Goal: Information Seeking & Learning: Learn about a topic

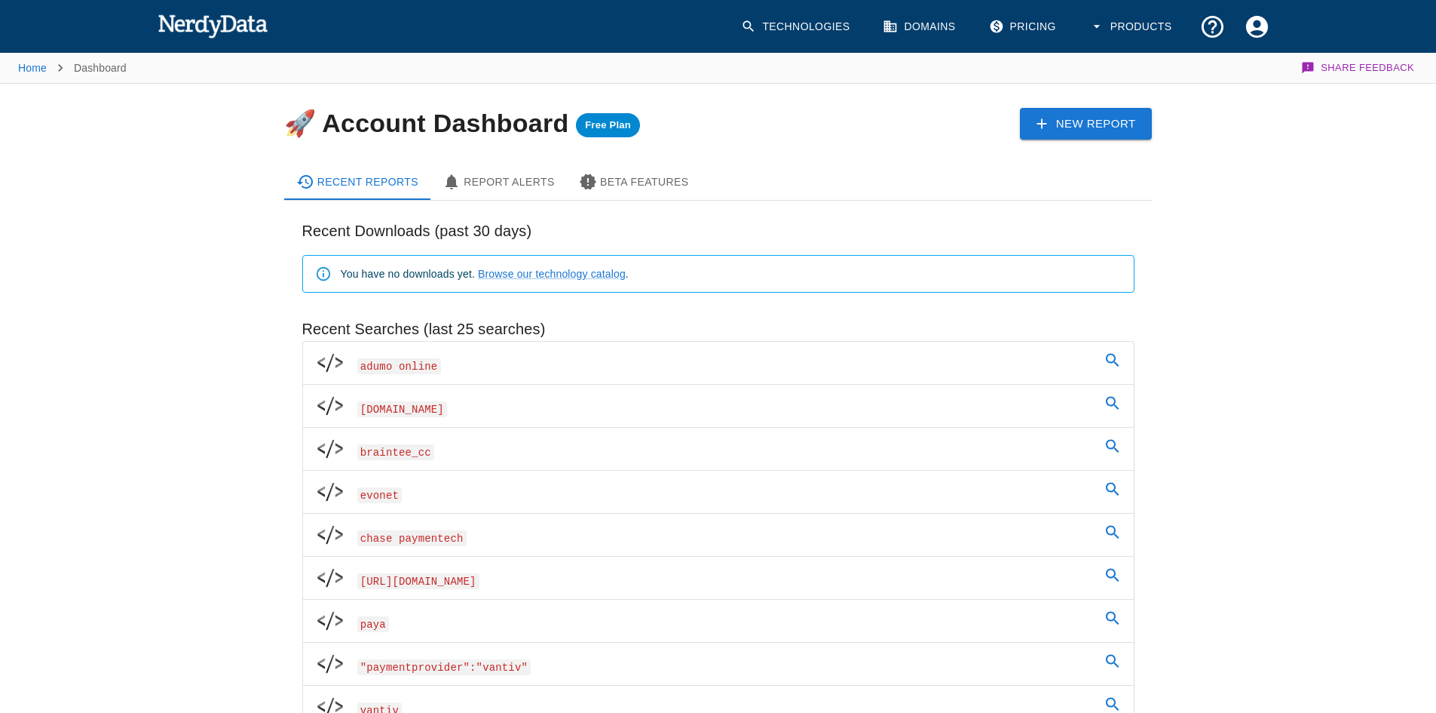
scroll to position [754, 0]
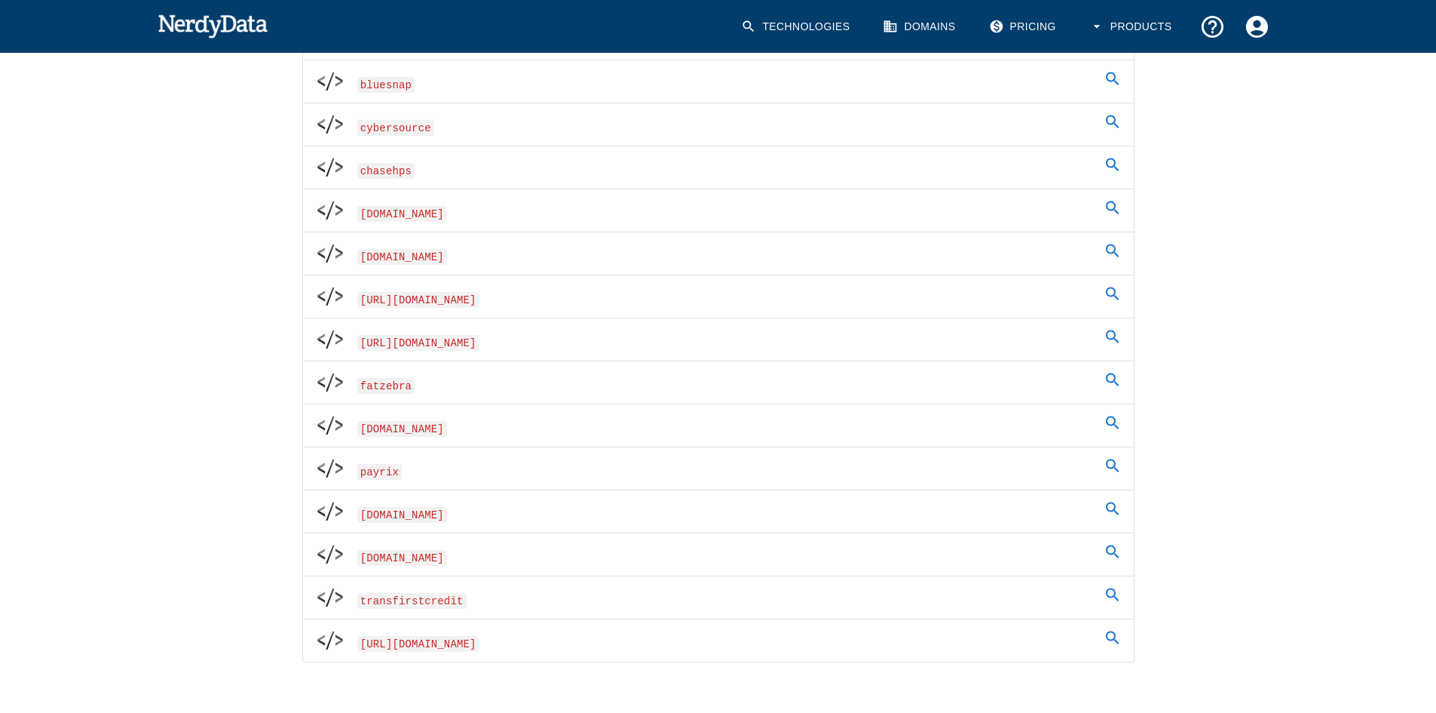
click at [391, 473] on span "payrix" at bounding box center [379, 472] width 45 height 16
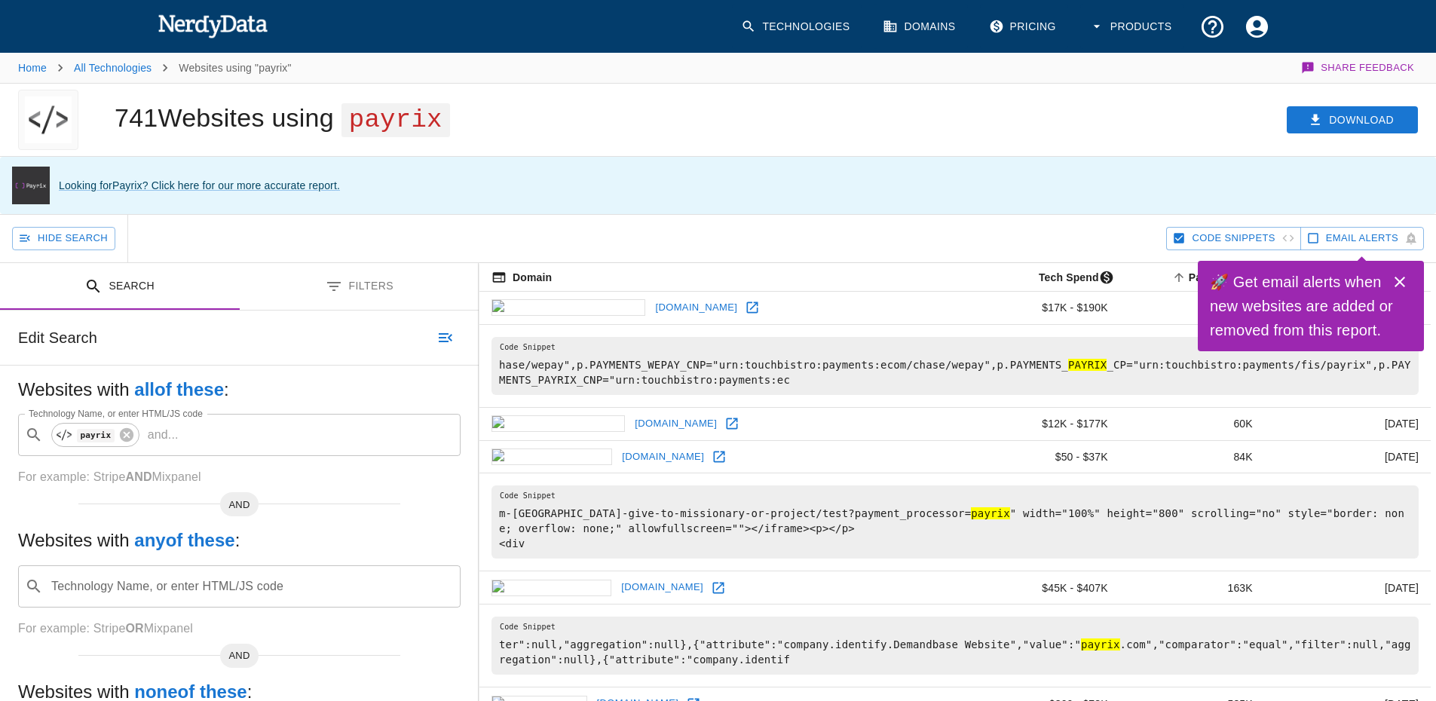
click at [218, 26] on img at bounding box center [213, 26] width 111 height 30
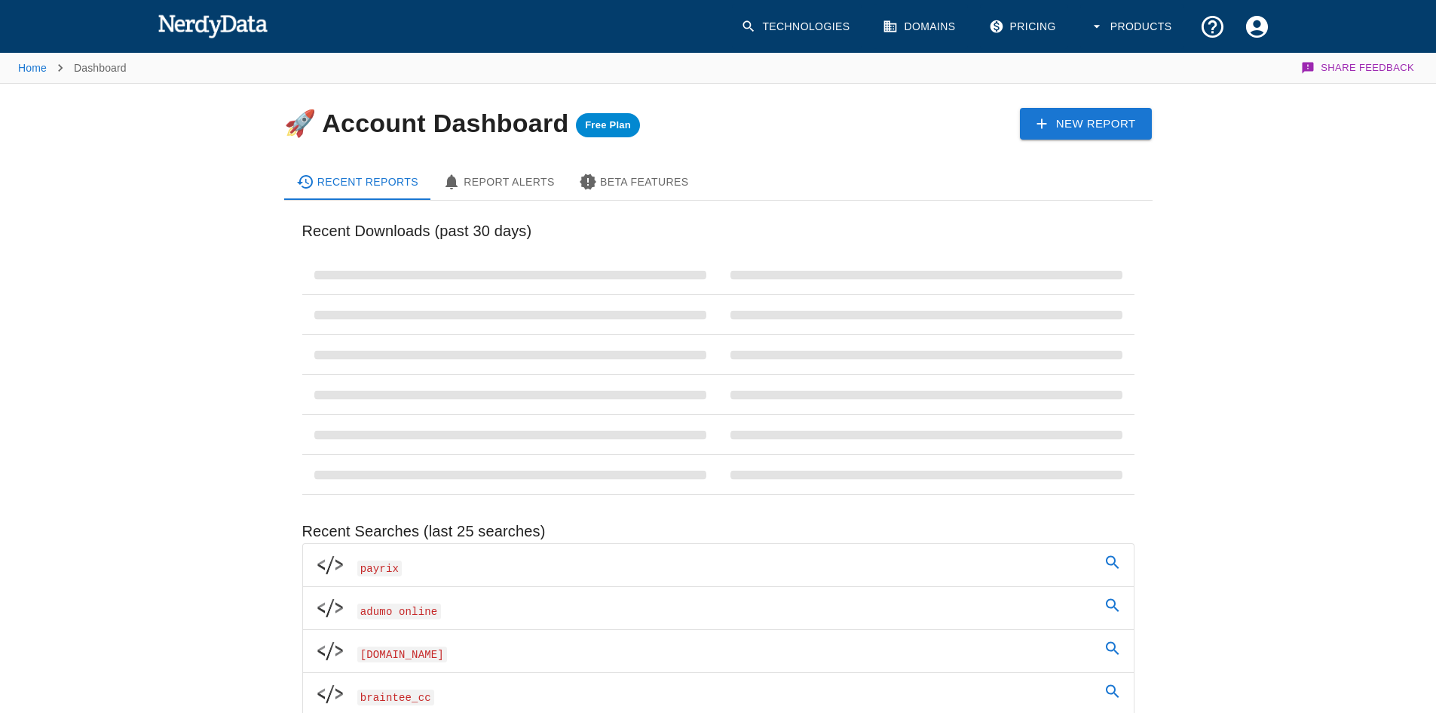
click at [794, 28] on link "Technologies" at bounding box center [797, 27] width 130 height 44
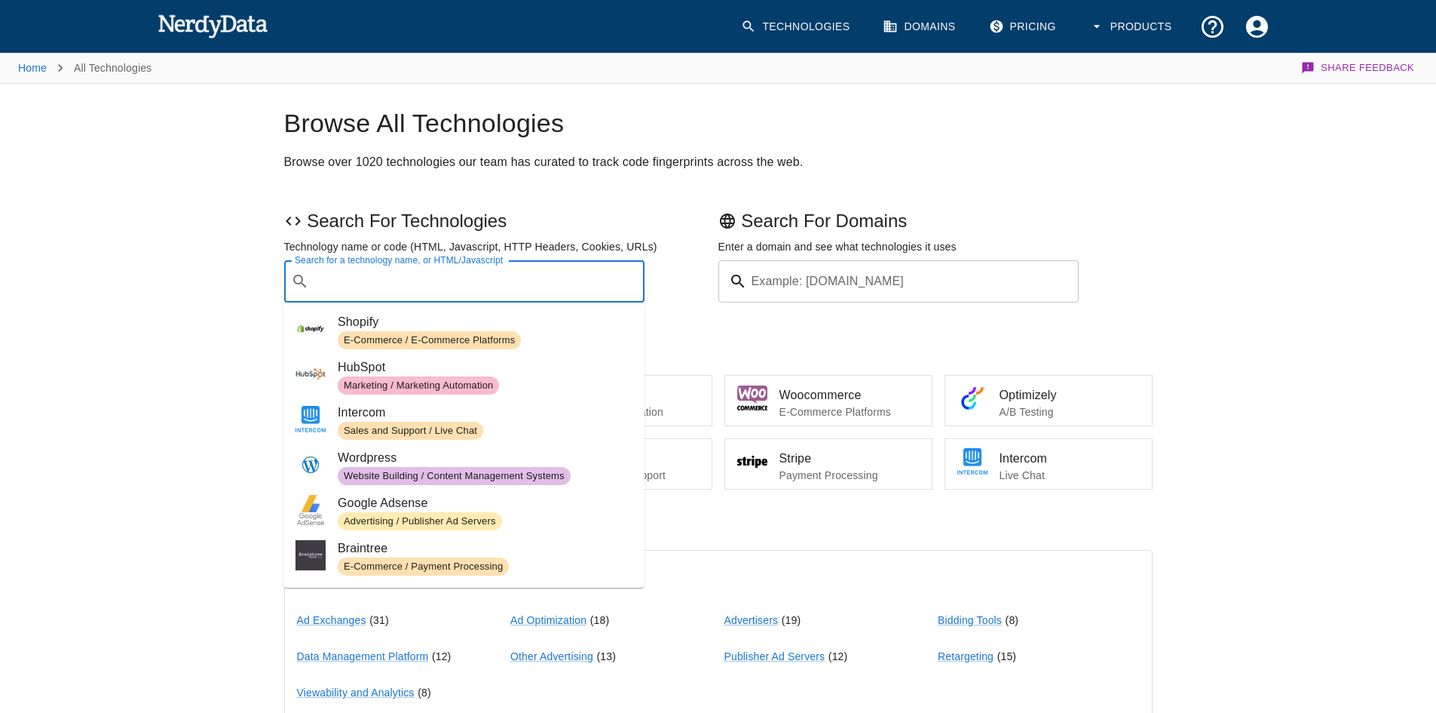
click at [434, 271] on div "Search for a technology name, or HTML/Javascript ​ Search for a technology name…" at bounding box center [464, 281] width 361 height 42
paste input "[URL][DOMAIN_NAME]"
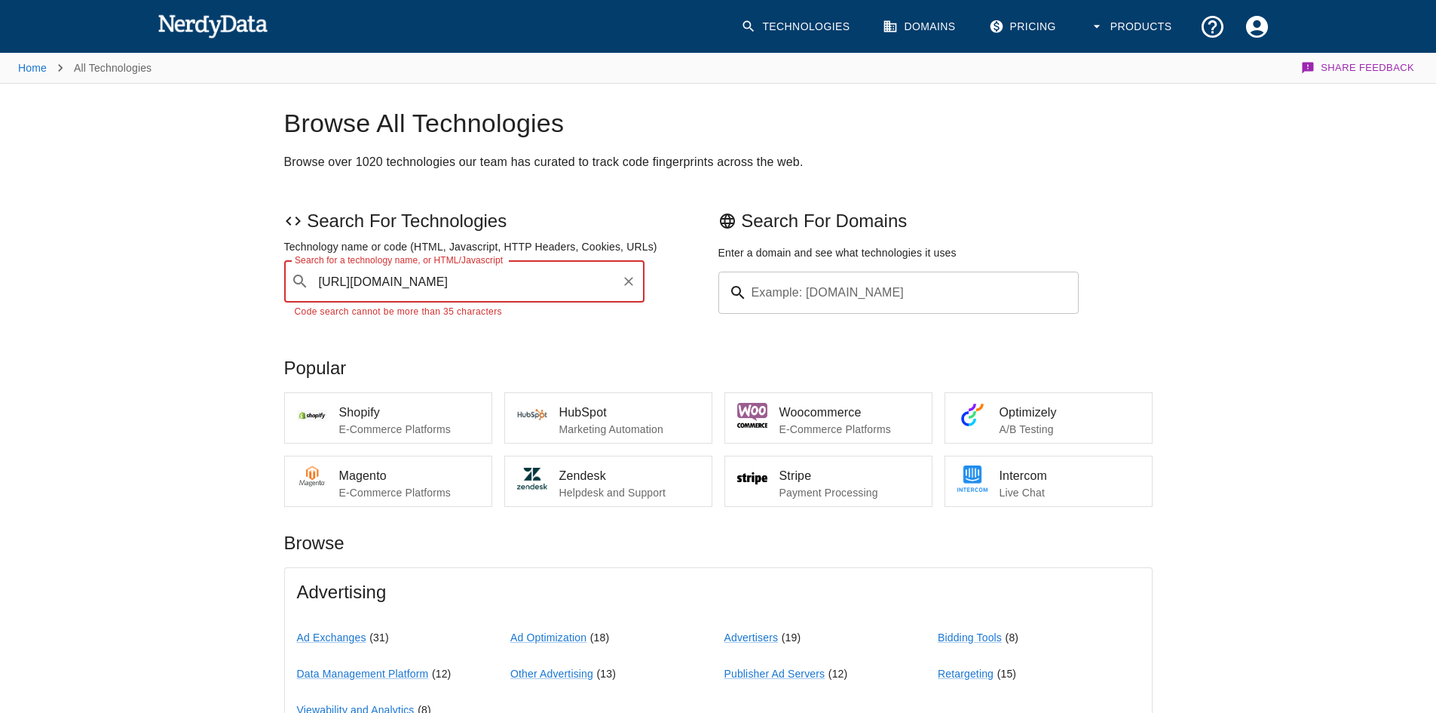
type input "[URL][DOMAIN_NAME]"
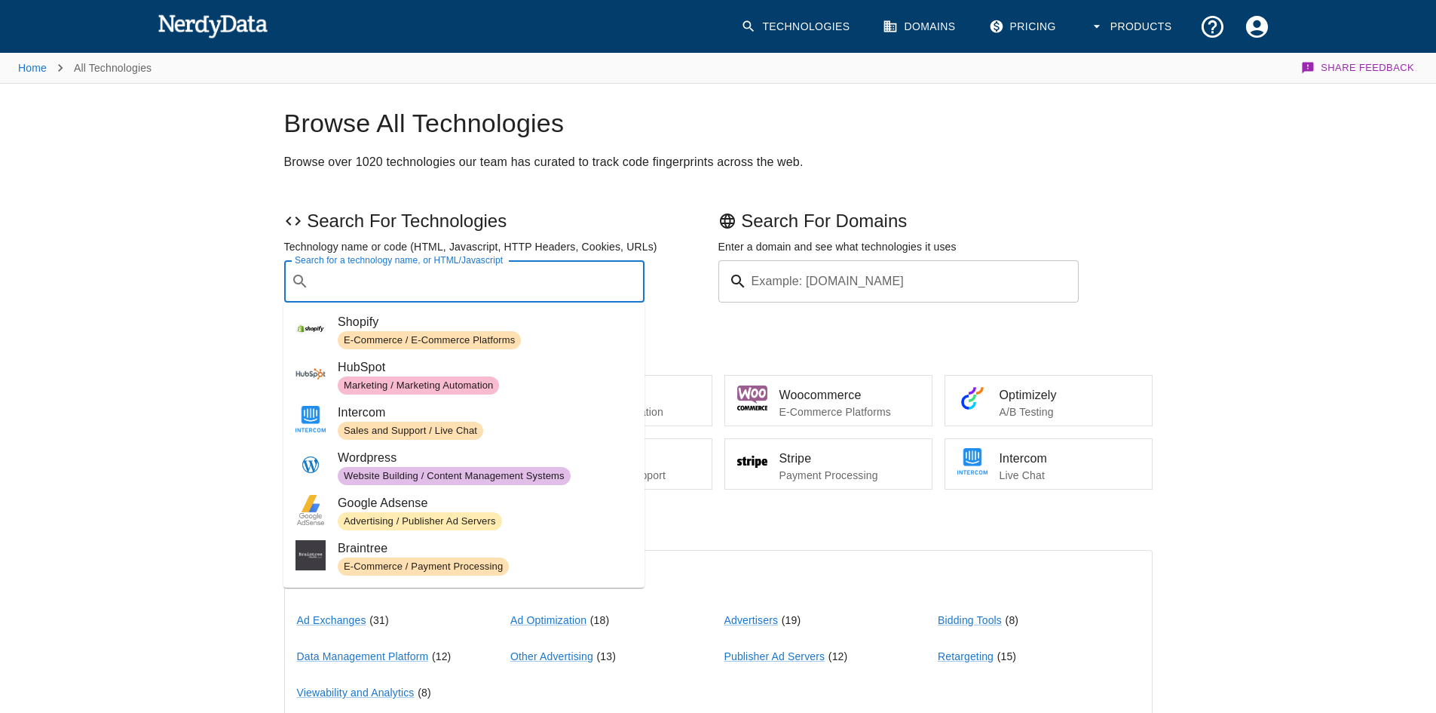
click at [476, 293] on input "Search for a technology name, or HTML/Javascript" at bounding box center [476, 281] width 323 height 29
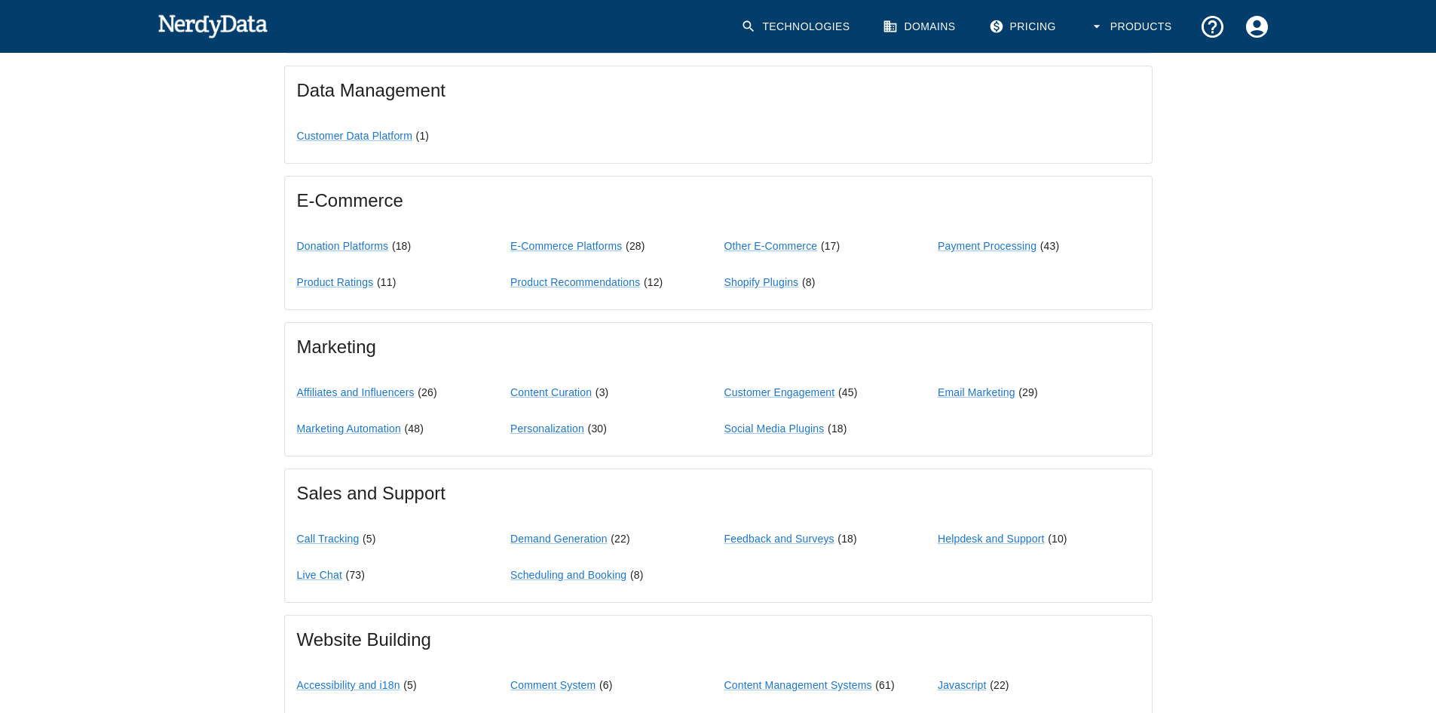
scroll to position [1190, 0]
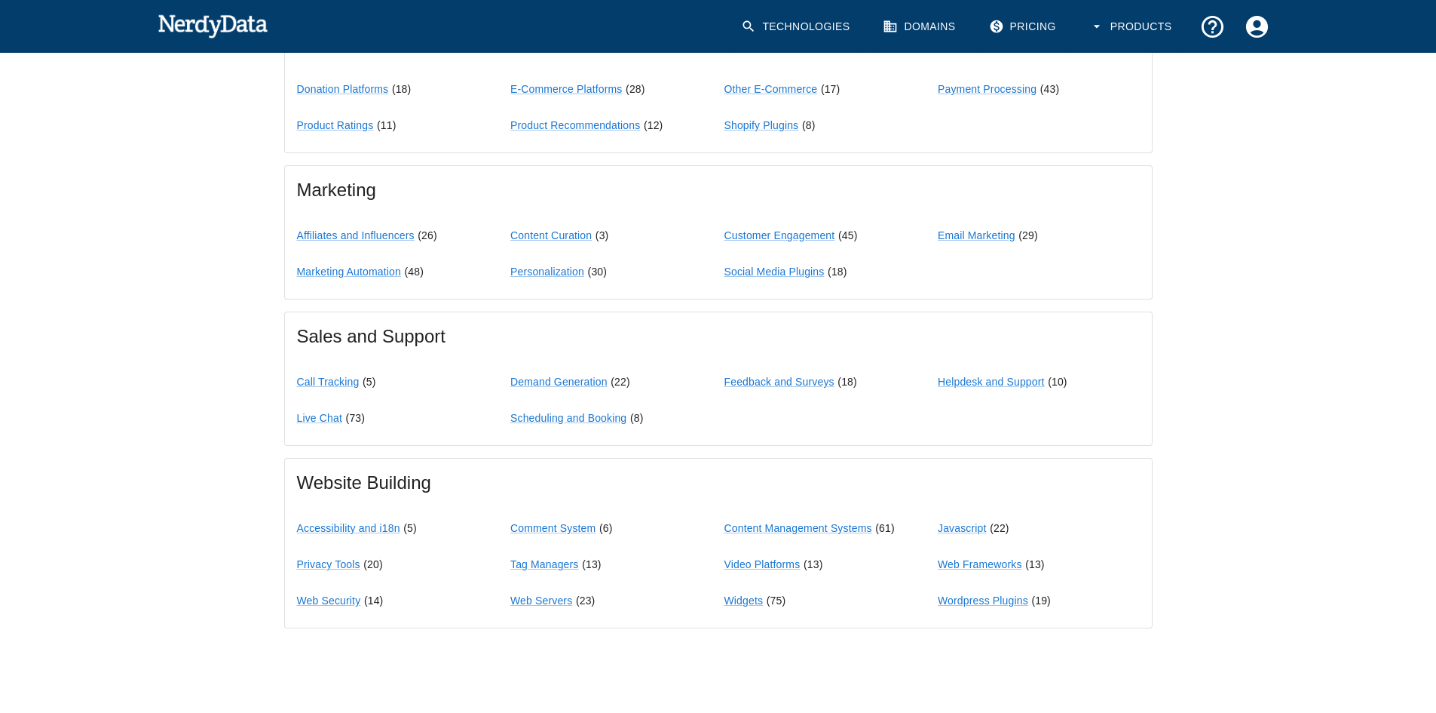
click at [797, 42] on link "Technologies" at bounding box center [797, 27] width 130 height 44
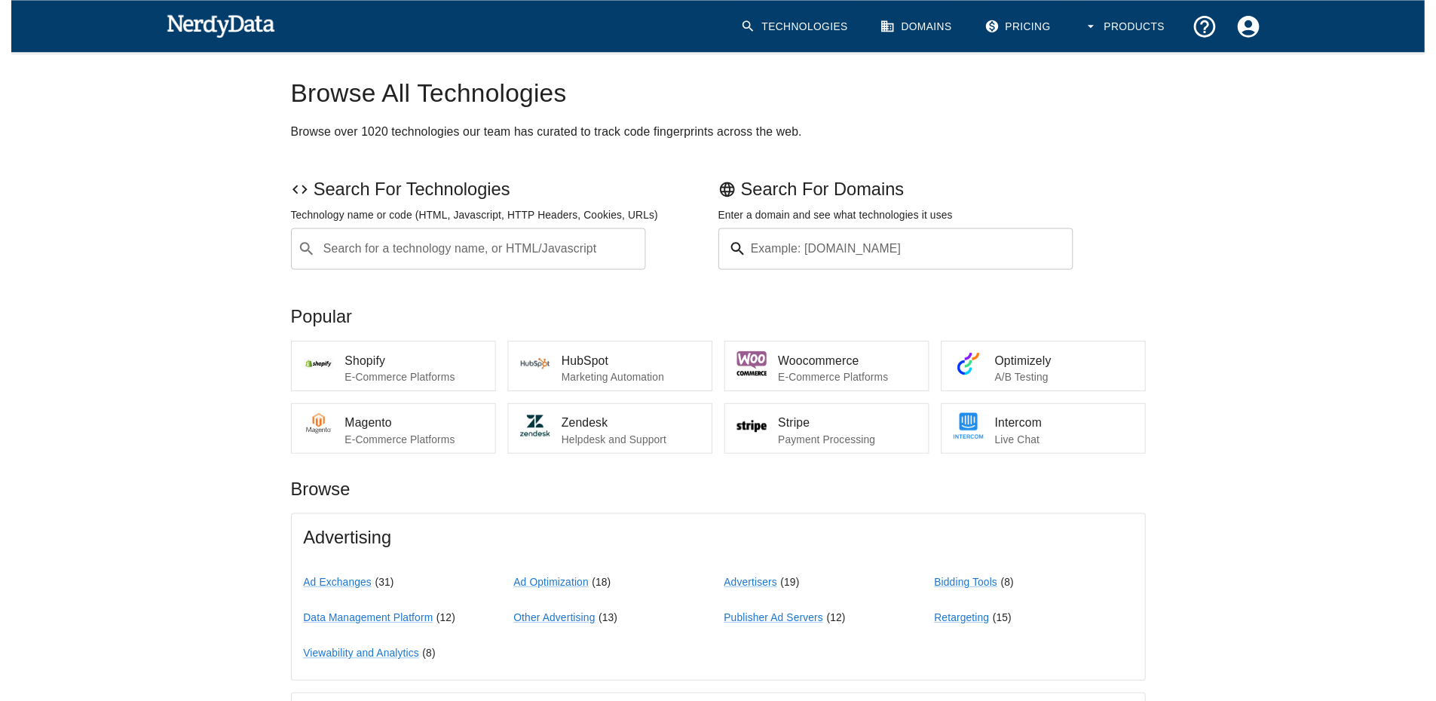
scroll to position [0, 0]
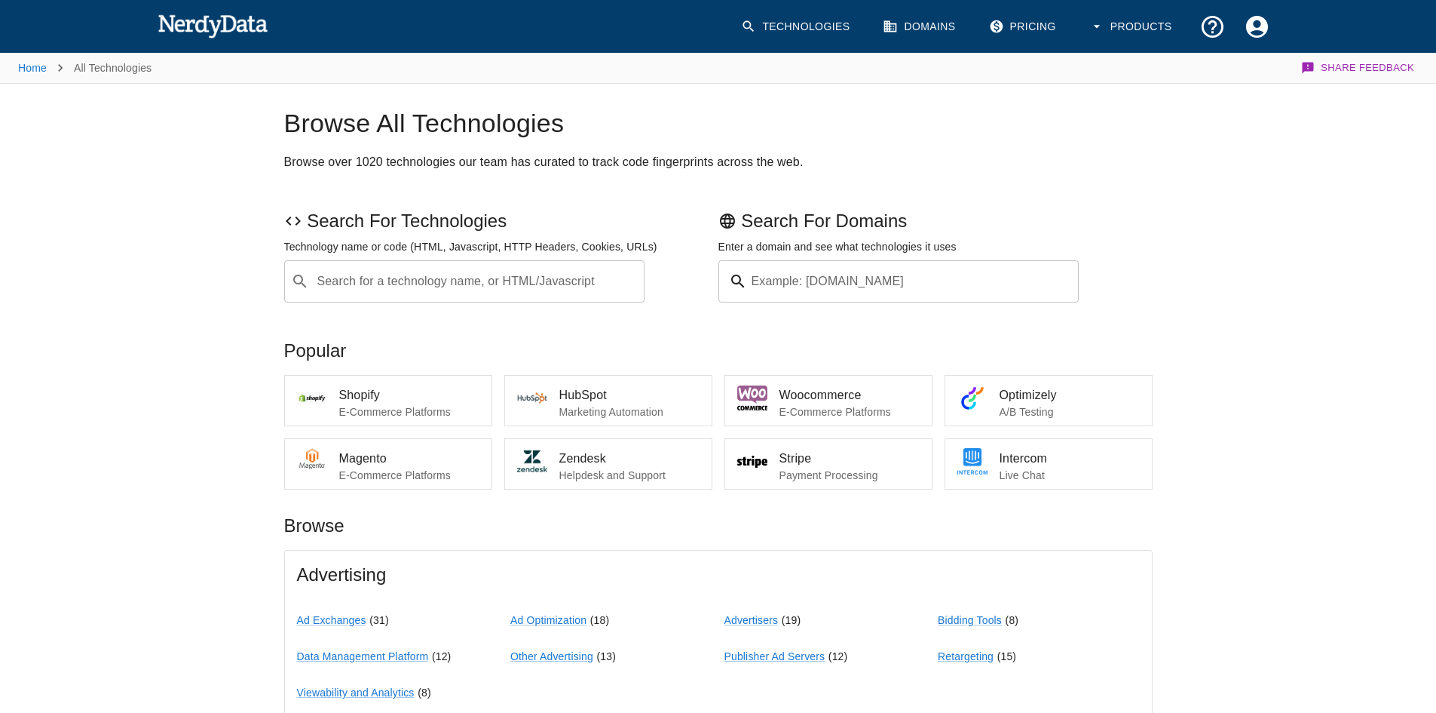
click at [475, 290] on input "Search for a technology name, or HTML/Javascript" at bounding box center [476, 281] width 323 height 29
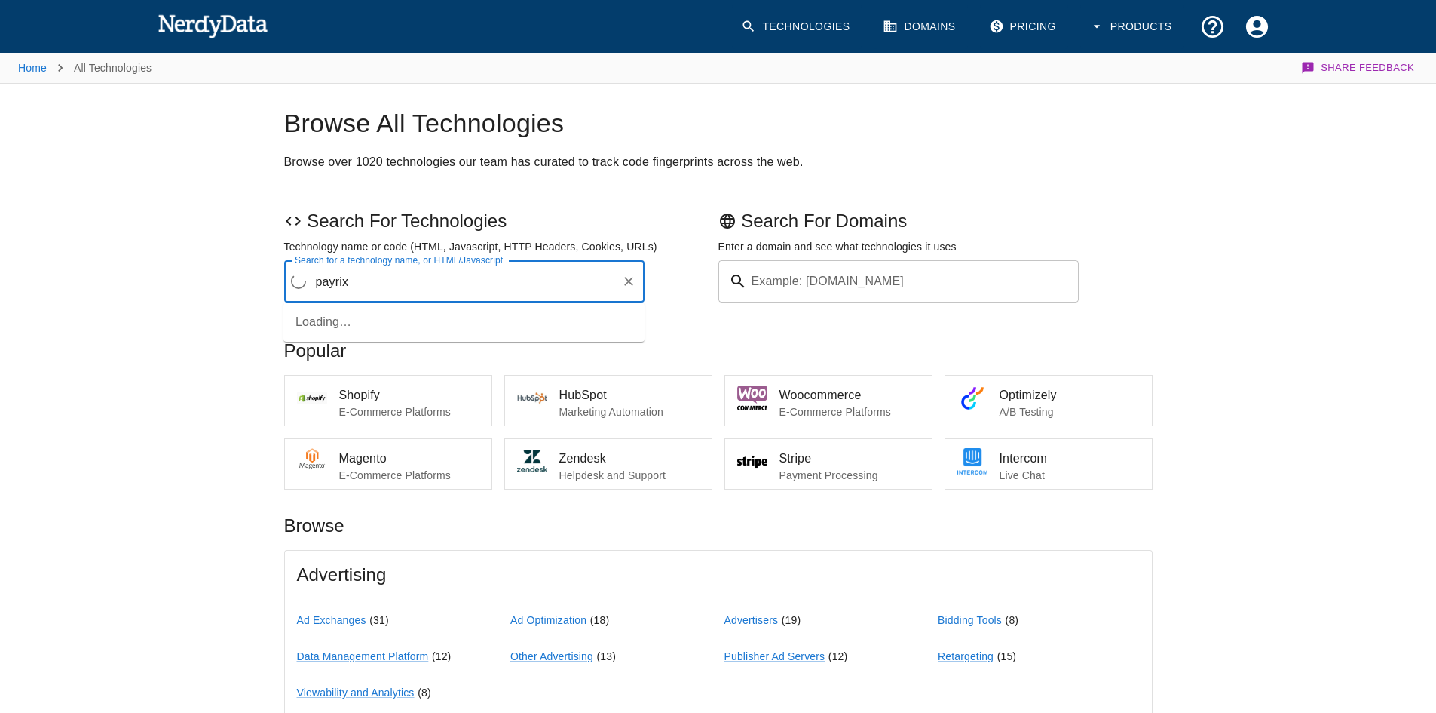
type input "payrix"
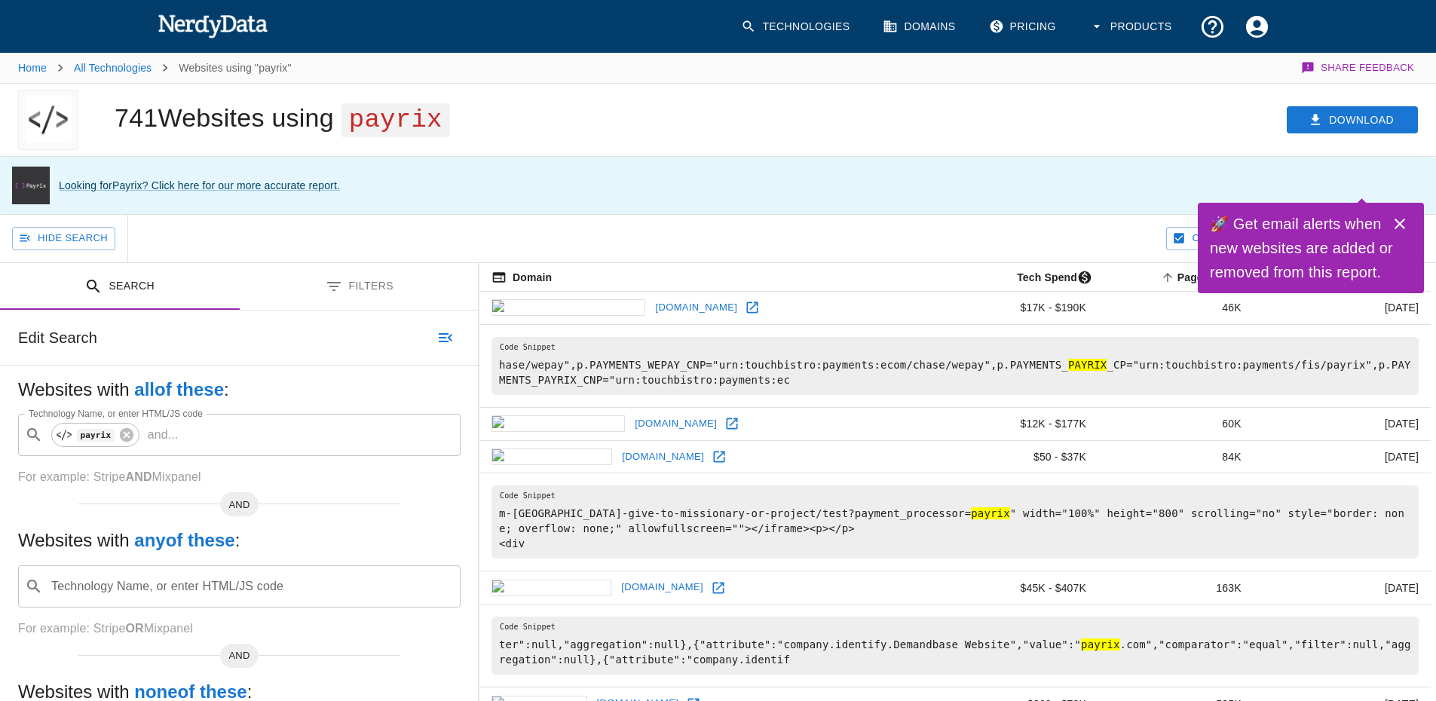
click at [725, 428] on icon at bounding box center [732, 423] width 15 height 15
